Goal: Task Accomplishment & Management: Manage account settings

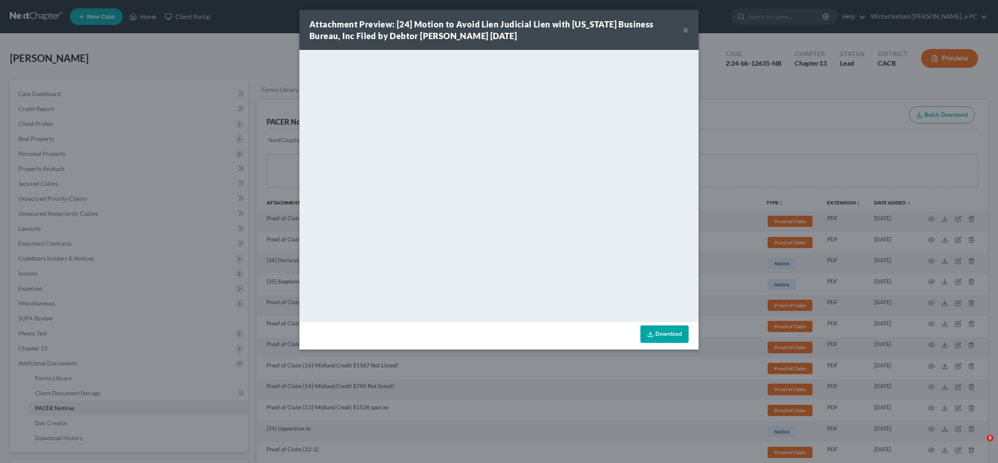
click at [156, 166] on div "Attachment Preview: [24] Motion to Avoid Lien Judicial Lien with [US_STATE] Bus…" at bounding box center [499, 231] width 998 height 463
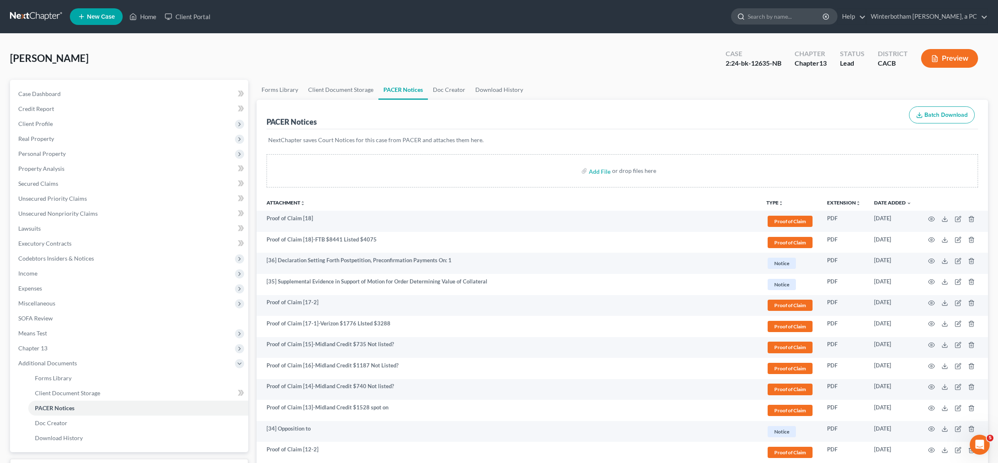
click at [800, 13] on input "search" at bounding box center [786, 16] width 76 height 15
type input "[PERSON_NAME]"
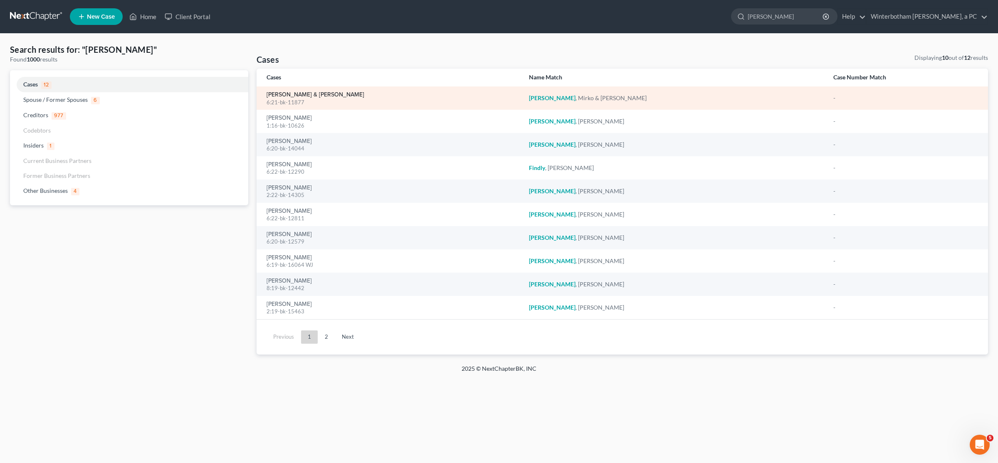
click at [293, 94] on link "[PERSON_NAME] & [PERSON_NAME]" at bounding box center [316, 95] width 98 height 6
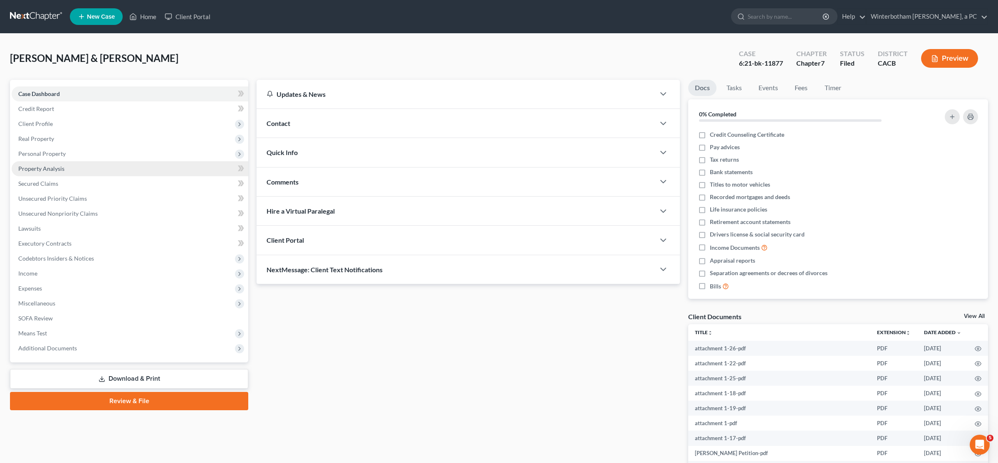
click at [65, 170] on link "Property Analysis" at bounding box center [130, 168] width 237 height 15
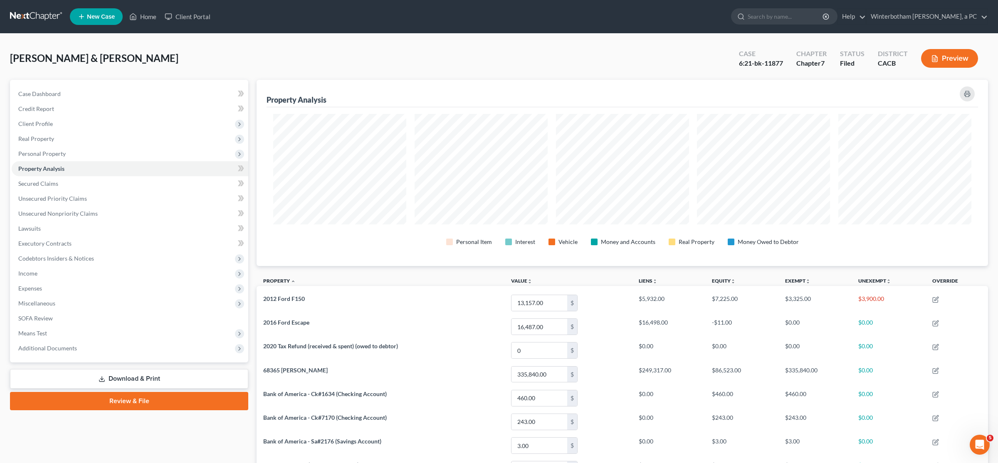
scroll to position [187, 732]
click at [152, 374] on link "Download & Print" at bounding box center [129, 379] width 238 height 20
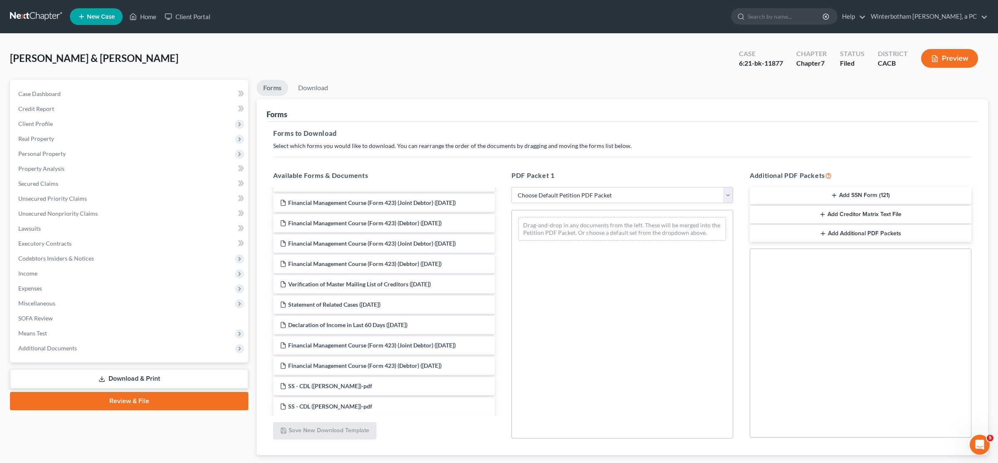
scroll to position [1136, 0]
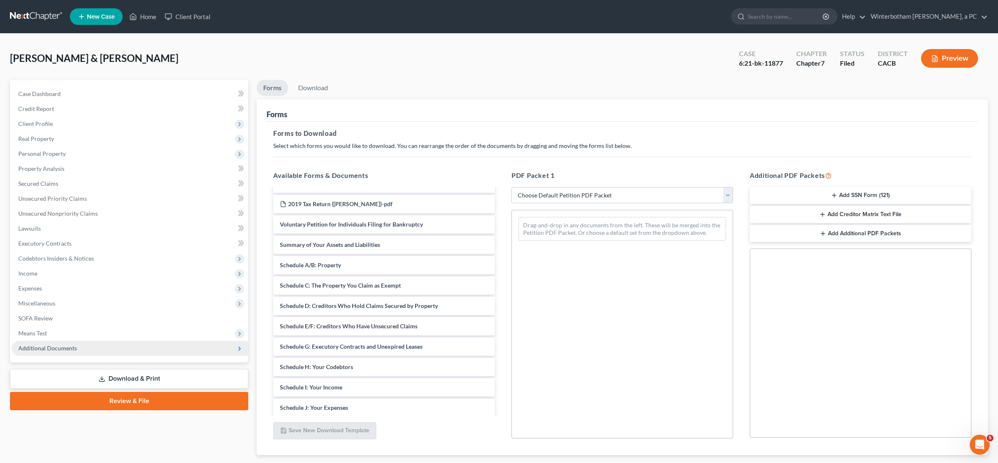
click at [64, 351] on span "Additional Documents" at bounding box center [47, 348] width 59 height 7
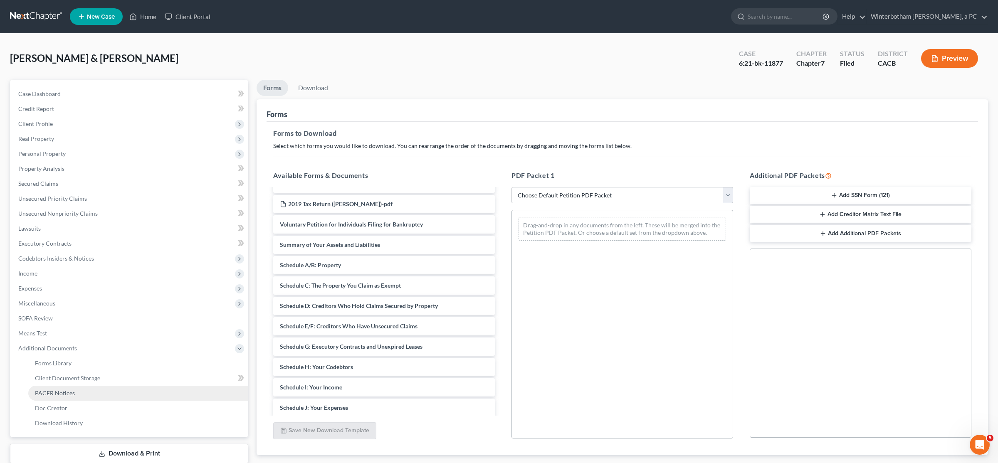
click at [82, 394] on link "PACER Notices" at bounding box center [138, 393] width 220 height 15
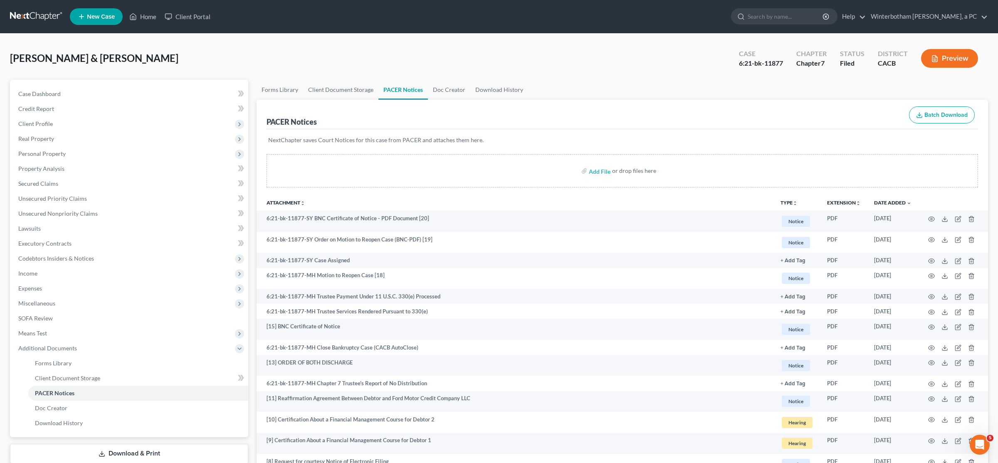
scroll to position [228, 0]
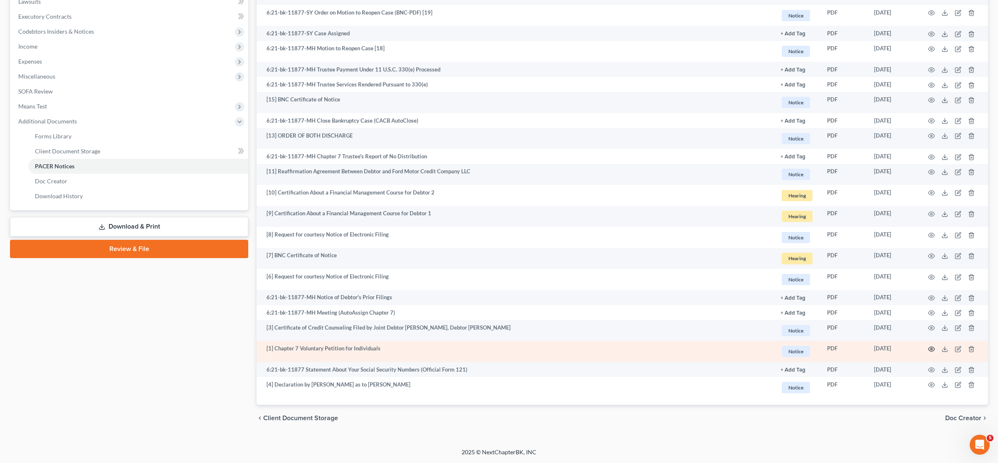
click at [931, 349] on circle "button" at bounding box center [932, 350] width 2 height 2
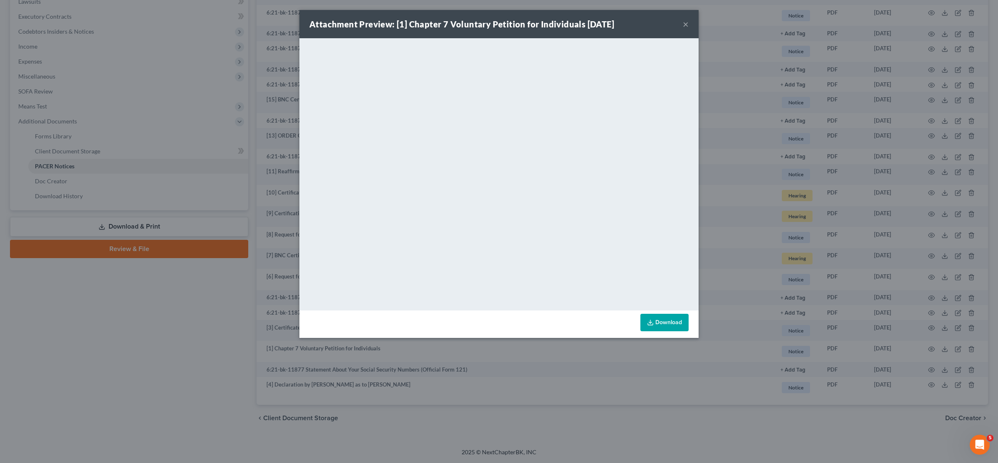
click at [229, 266] on div "Attachment Preview: [1] Chapter 7 Voluntary Petition for Individuals [DATE] × D…" at bounding box center [499, 231] width 998 height 463
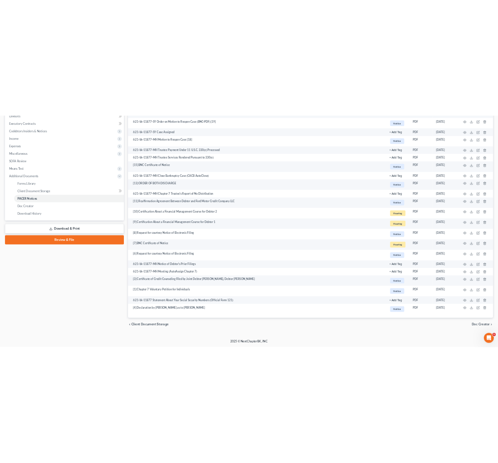
scroll to position [0, 0]
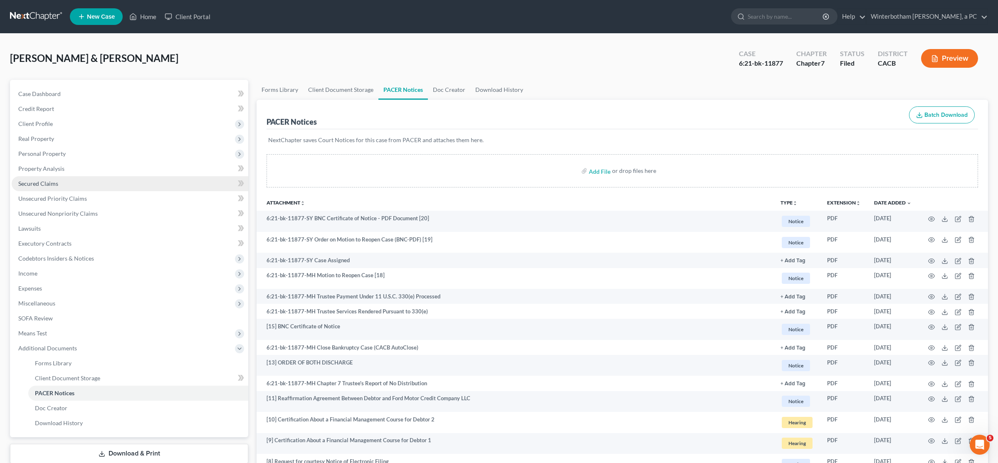
click at [47, 187] on link "Secured Claims" at bounding box center [130, 183] width 237 height 15
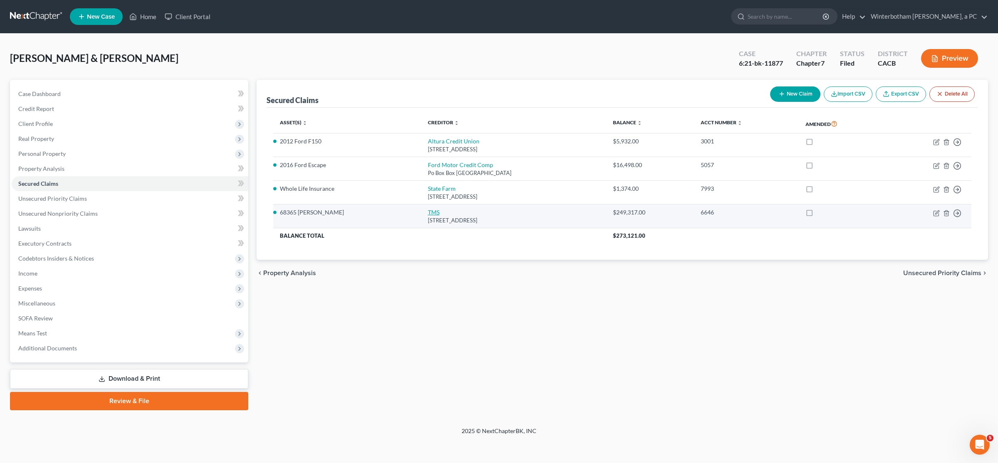
click at [428, 212] on link "TMS" at bounding box center [434, 212] width 12 height 7
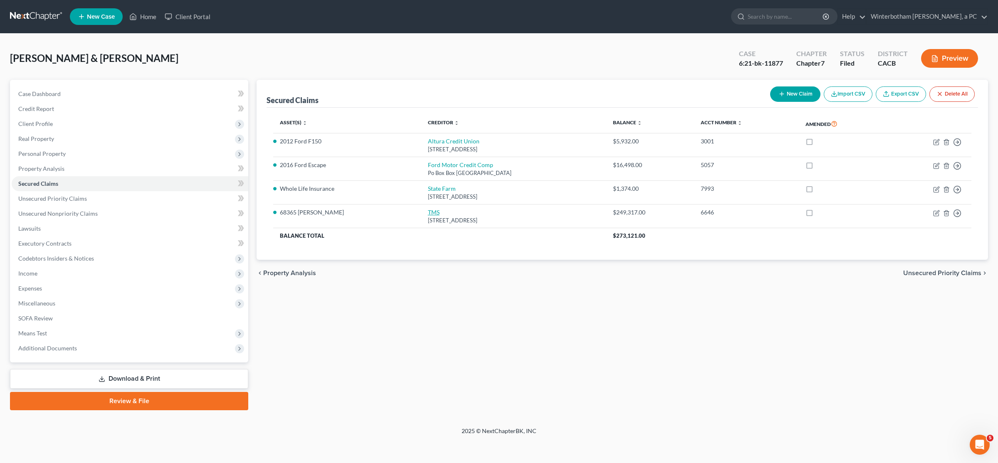
select select "6"
select select "3"
select select "4"
select select "2"
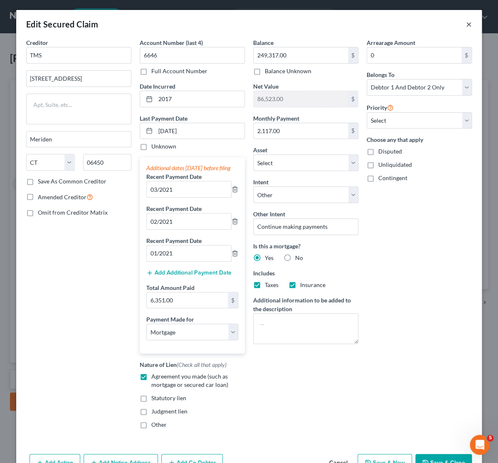
click at [470, 23] on button "×" at bounding box center [469, 24] width 6 height 10
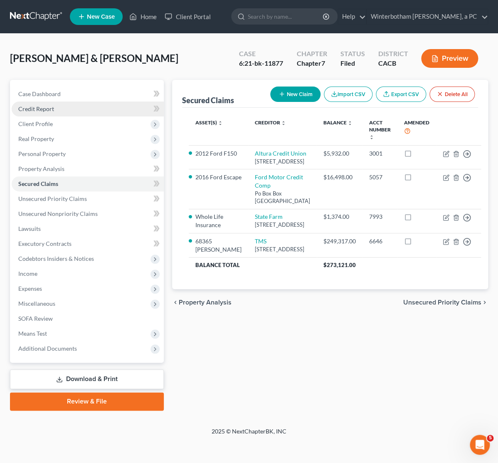
click at [42, 111] on span "Credit Report" at bounding box center [36, 108] width 36 height 7
